Goal: Transaction & Acquisition: Book appointment/travel/reservation

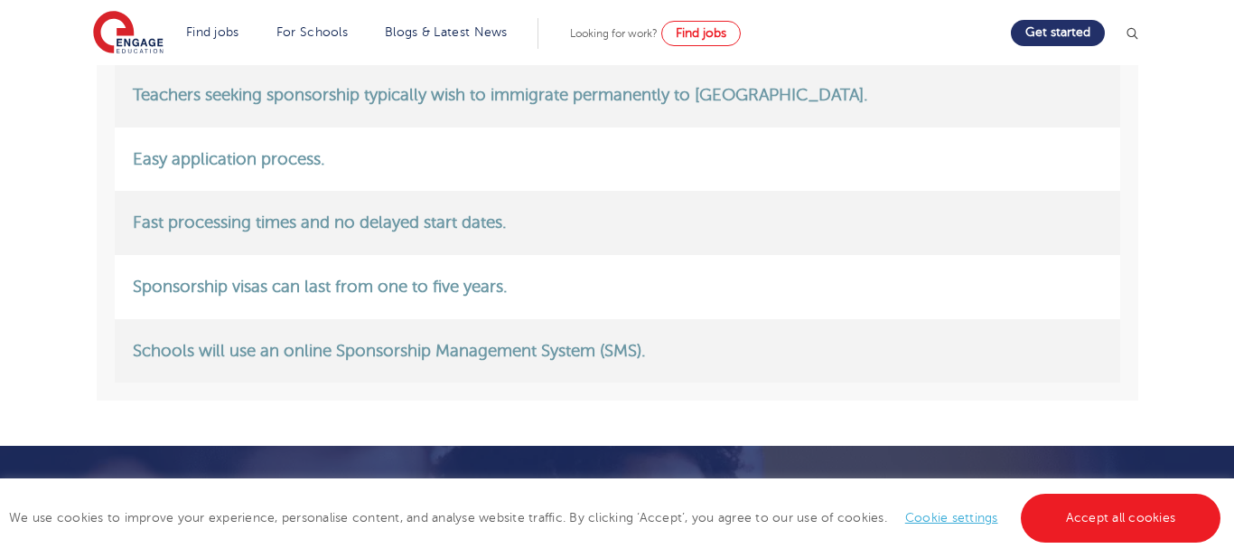
scroll to position [2222, 0]
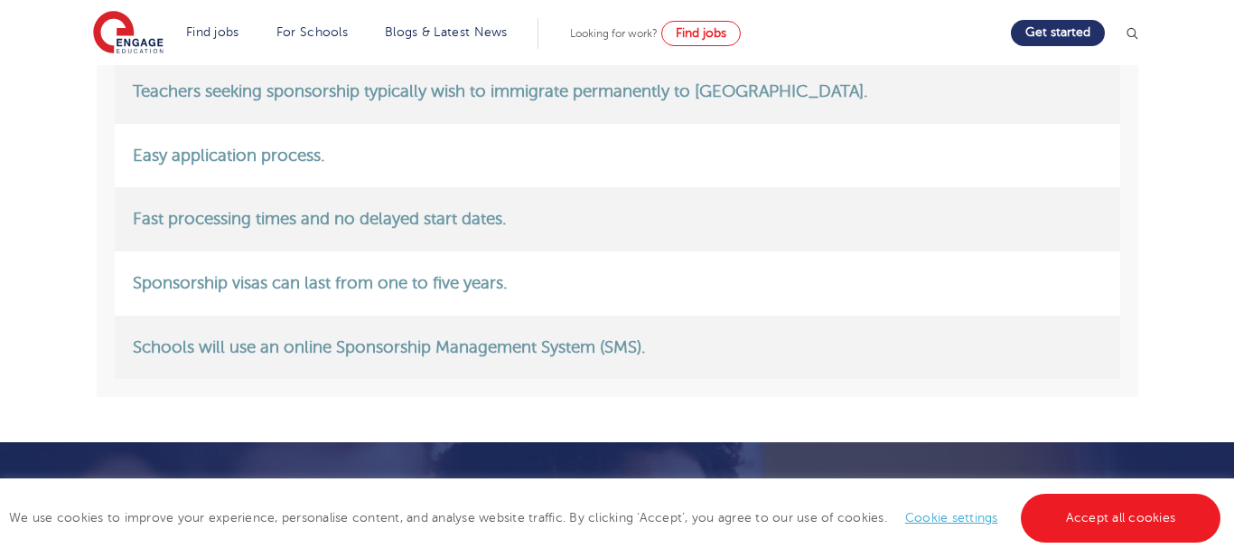
click at [1111, 22] on link "What are the benefits of sponsorship?" at bounding box center [618, 6] width 1006 height 31
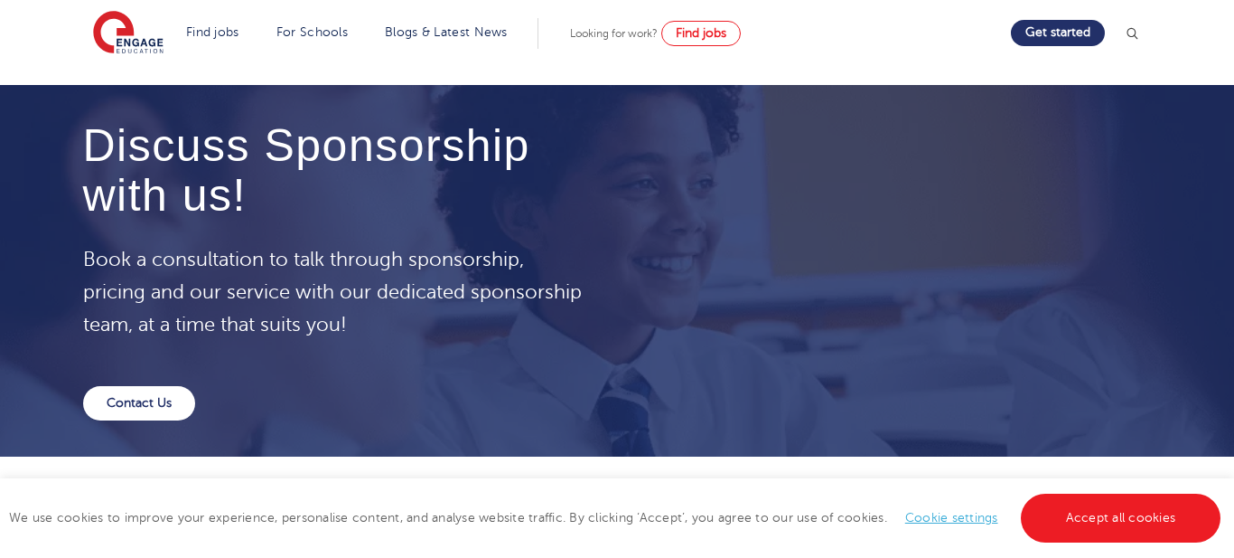
click at [1111, 22] on link "What are the benefits of sponsorship?" at bounding box center [618, 6] width 1006 height 31
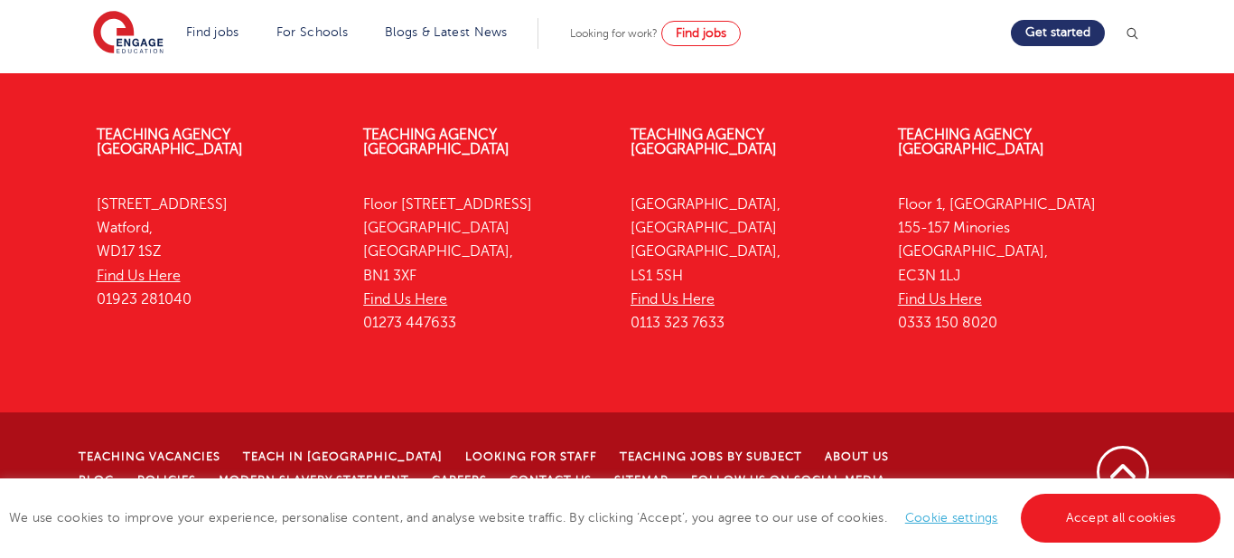
scroll to position [3668, 0]
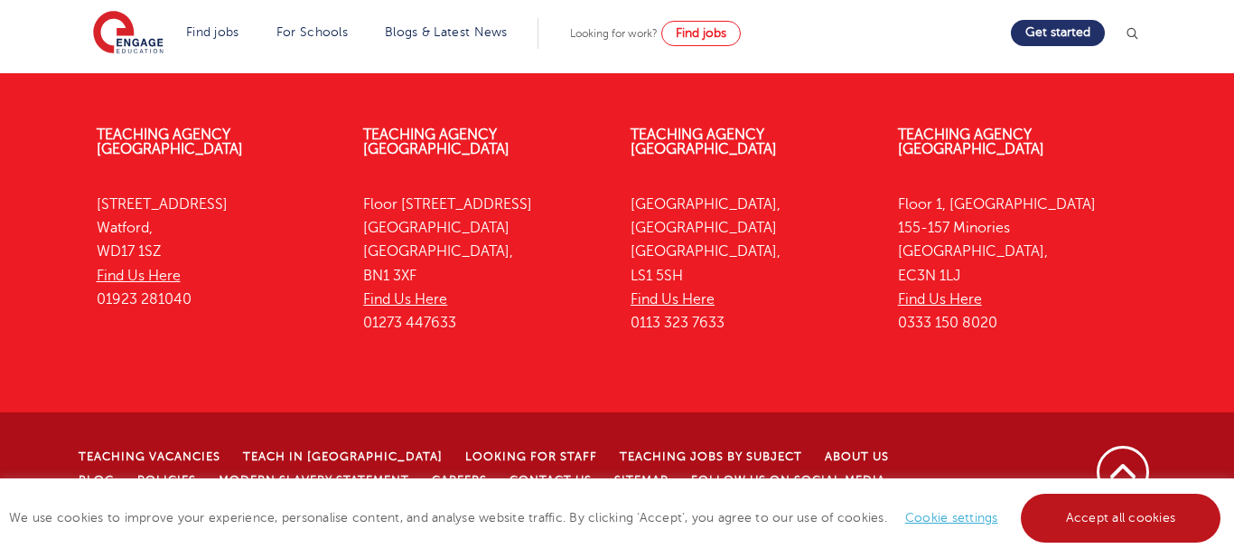
click at [1096, 509] on link "Accept all cookies" at bounding box center [1121, 517] width 201 height 49
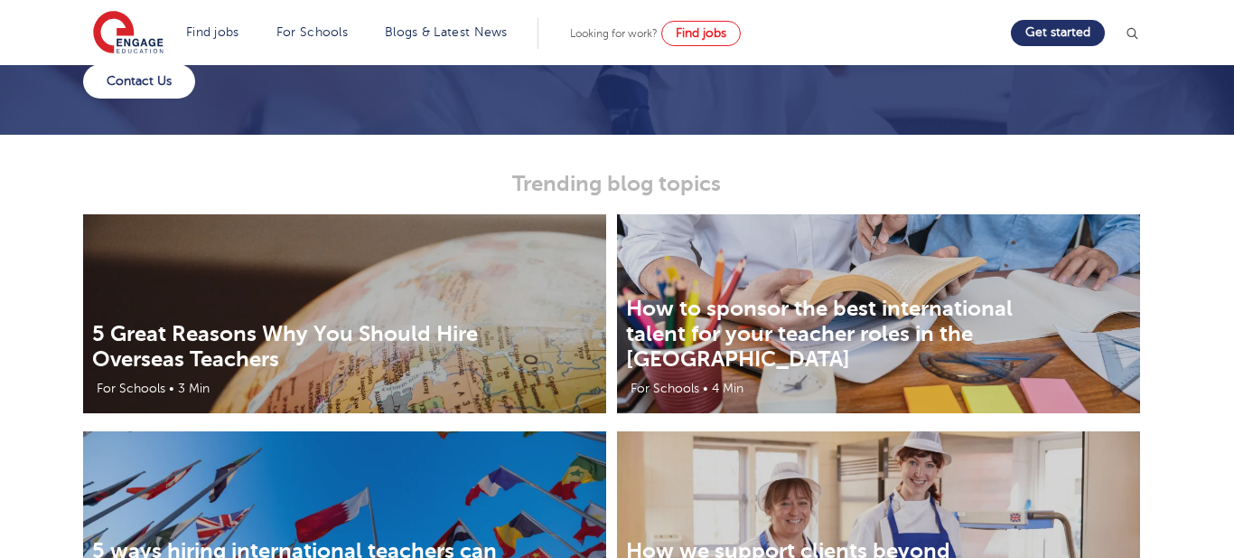
scroll to position [2874, 0]
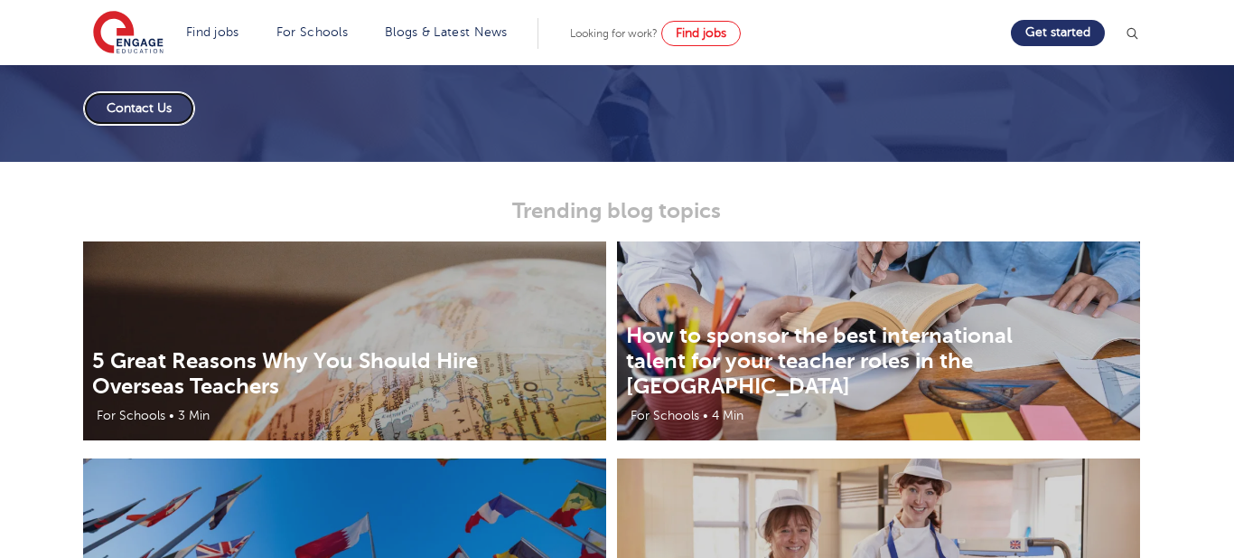
click at [133, 126] on link "Contact Us" at bounding box center [139, 108] width 112 height 34
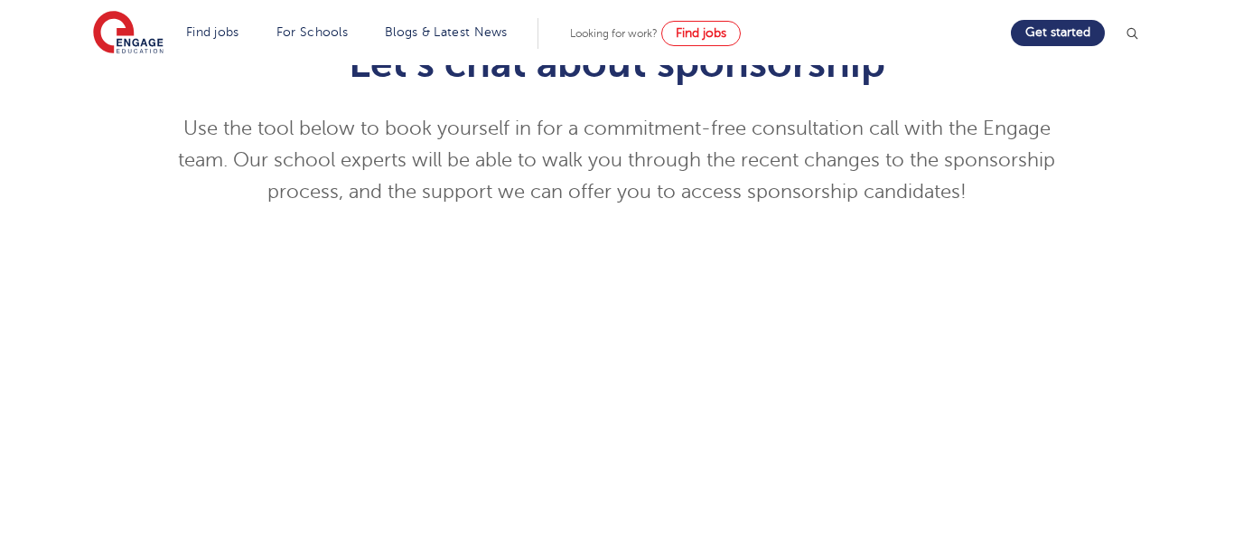
scroll to position [271, 0]
